Goal: Task Accomplishment & Management: Manage account settings

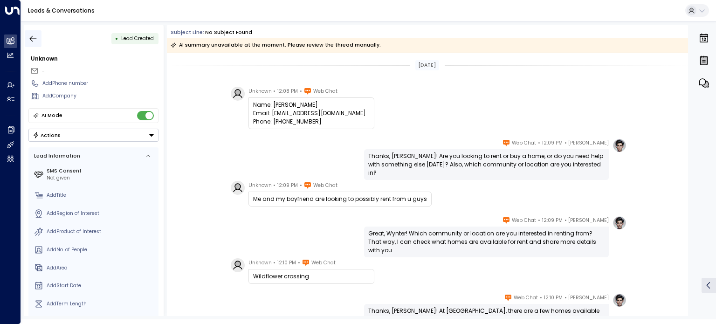
click at [31, 38] on icon "button" at bounding box center [33, 38] width 7 height 6
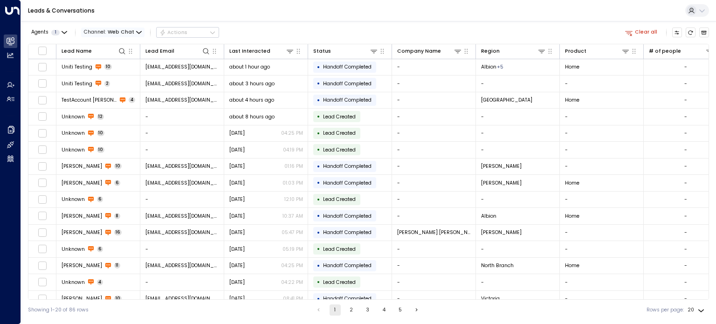
click at [136, 31] on icon "button" at bounding box center [139, 33] width 6 height 6
click at [111, 46] on p "All" at bounding box center [106, 47] width 30 height 7
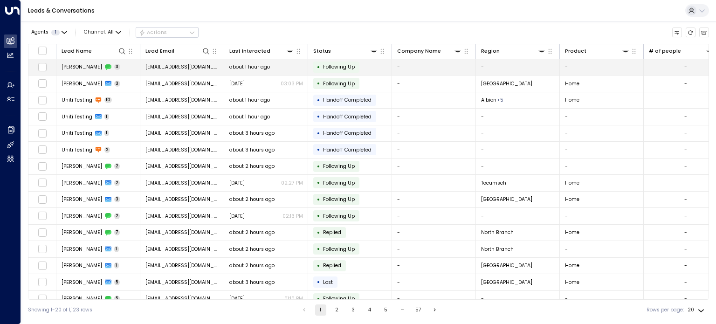
click at [83, 67] on span "[PERSON_NAME]" at bounding box center [82, 66] width 41 height 7
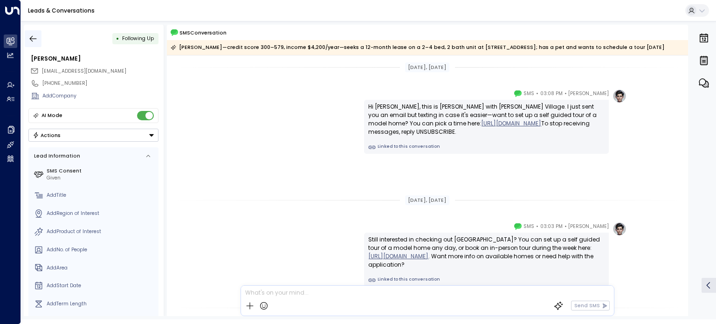
click at [27, 39] on button "button" at bounding box center [33, 38] width 17 height 17
